Goal: Submit feedback/report problem: Submit feedback/report problem

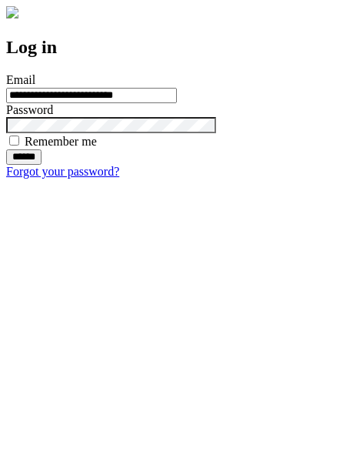
click at [42, 165] on input "******" at bounding box center [23, 156] width 35 height 15
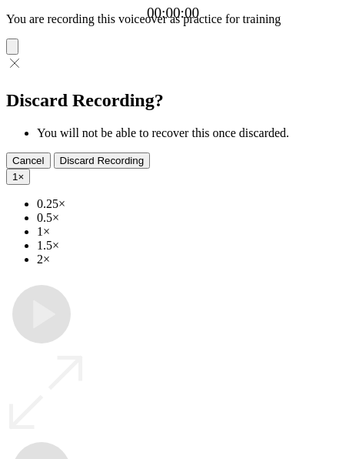
type input "**********"
